Goal: Check status: Check status

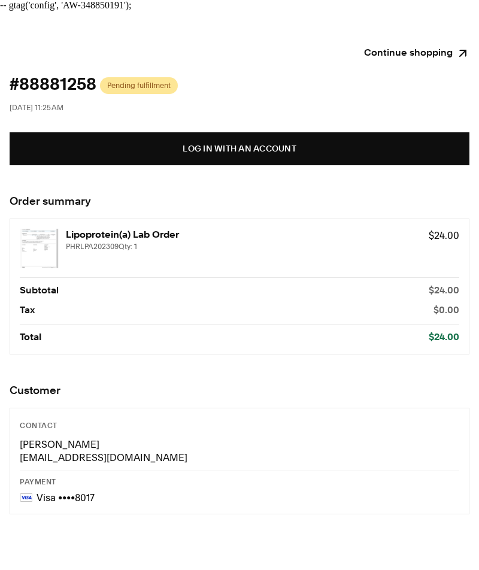
click at [301, 144] on button "Log in with an account" at bounding box center [240, 148] width 460 height 33
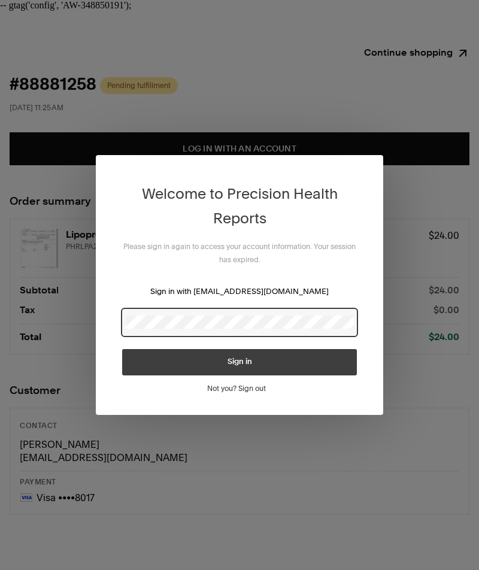
click at [240, 362] on button "Sign in" at bounding box center [239, 362] width 235 height 26
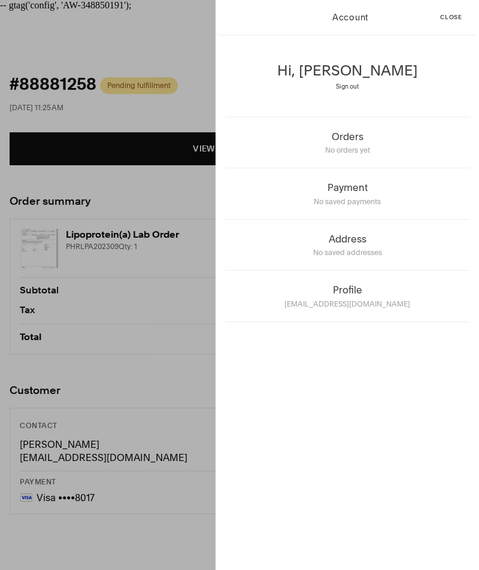
click at [165, 33] on div "Account Close Hi, [PERSON_NAME] Sign out Orders No orders yet Payment No saved …" at bounding box center [239, 285] width 479 height 570
